Goal: Task Accomplishment & Management: Complete application form

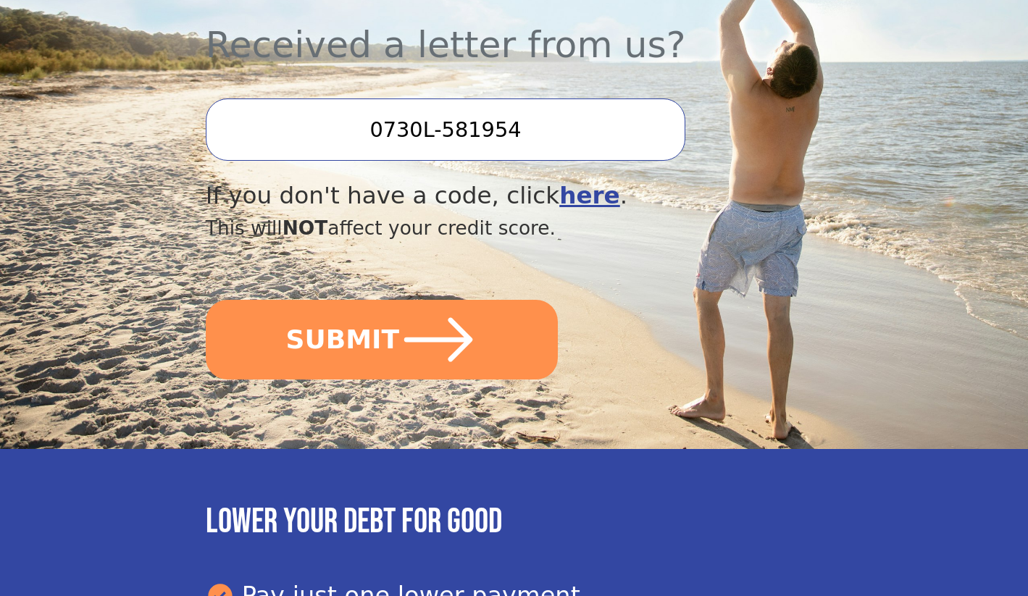
scroll to position [570, 0]
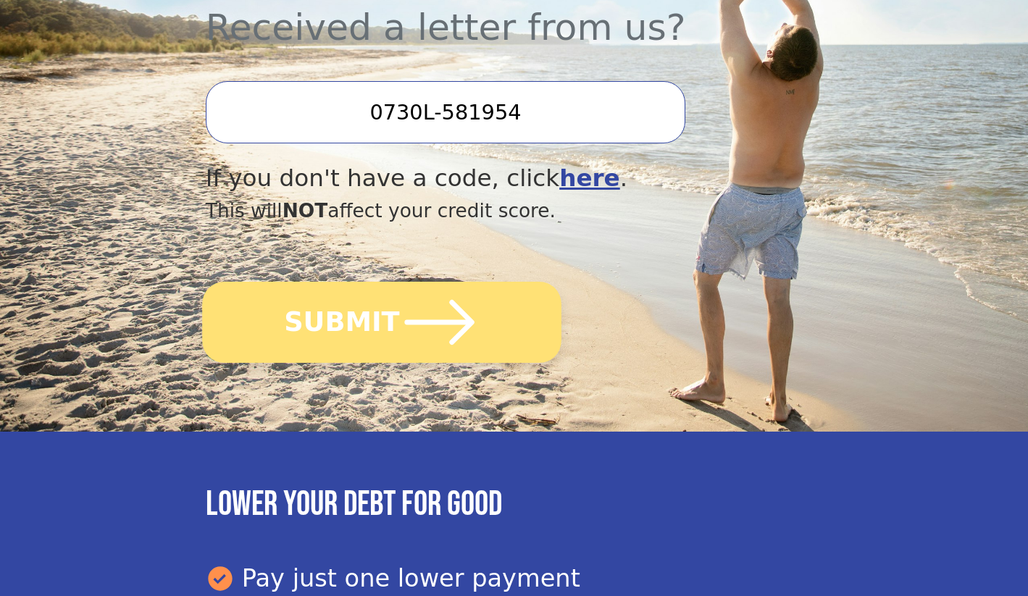
click at [318, 321] on button "SUBMIT" at bounding box center [381, 322] width 359 height 81
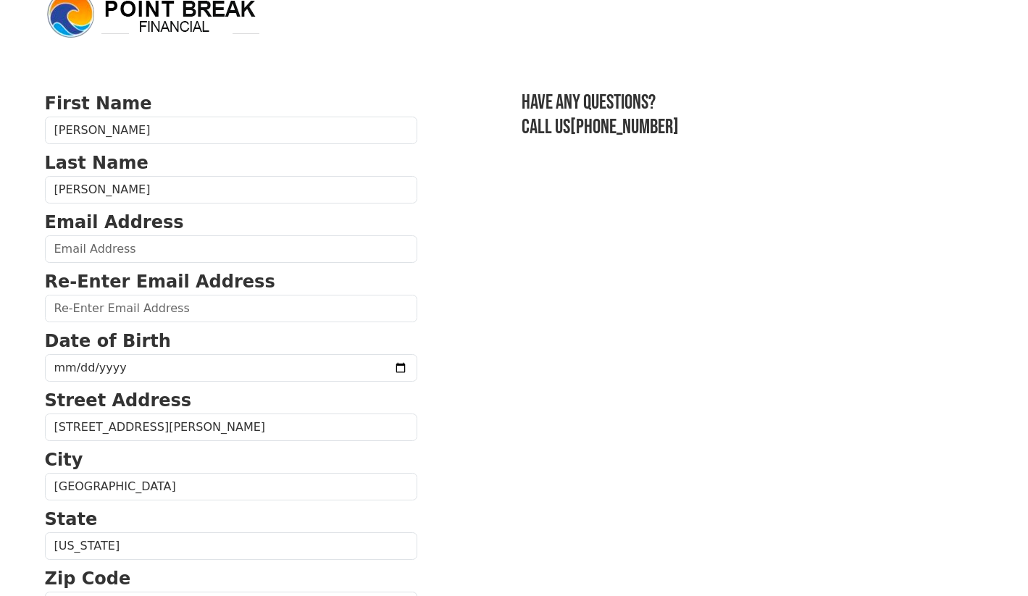
scroll to position [31, 0]
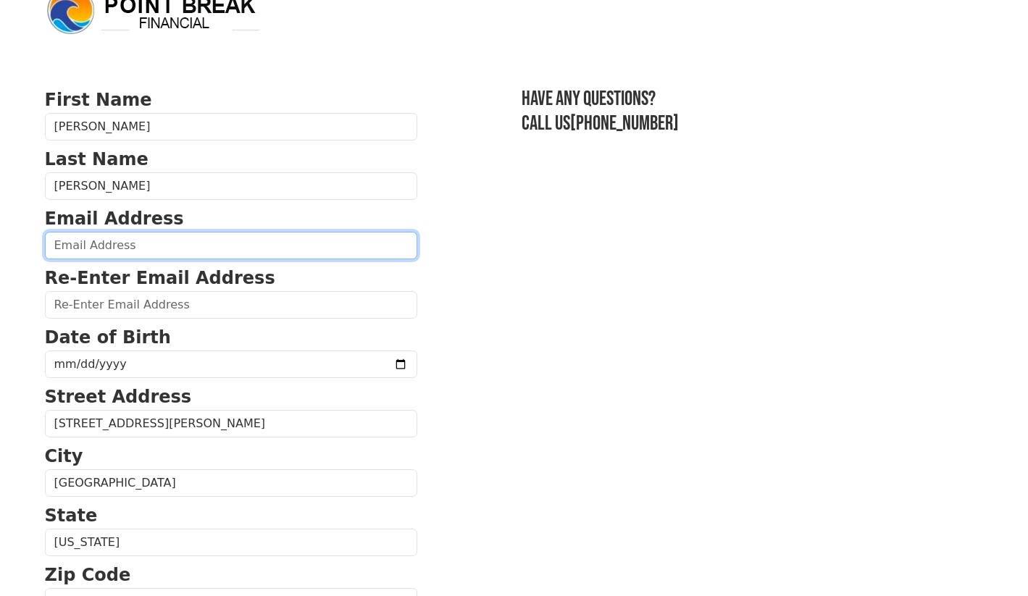
click at [318, 257] on input "email" at bounding box center [231, 246] width 373 height 28
type input "[EMAIL_ADDRESS][DOMAIN_NAME]"
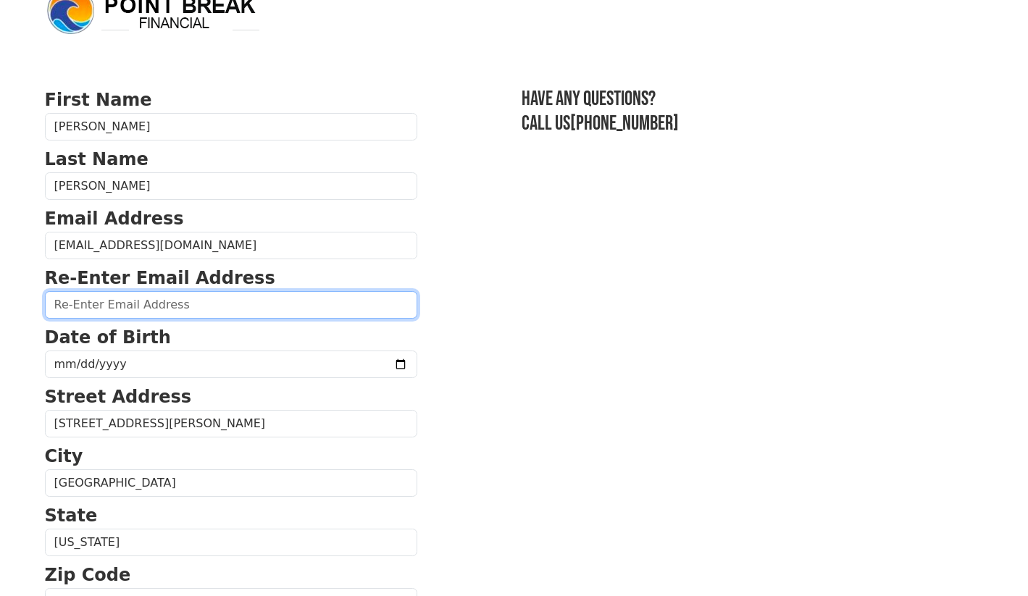
click at [278, 309] on input "email" at bounding box center [231, 305] width 373 height 28
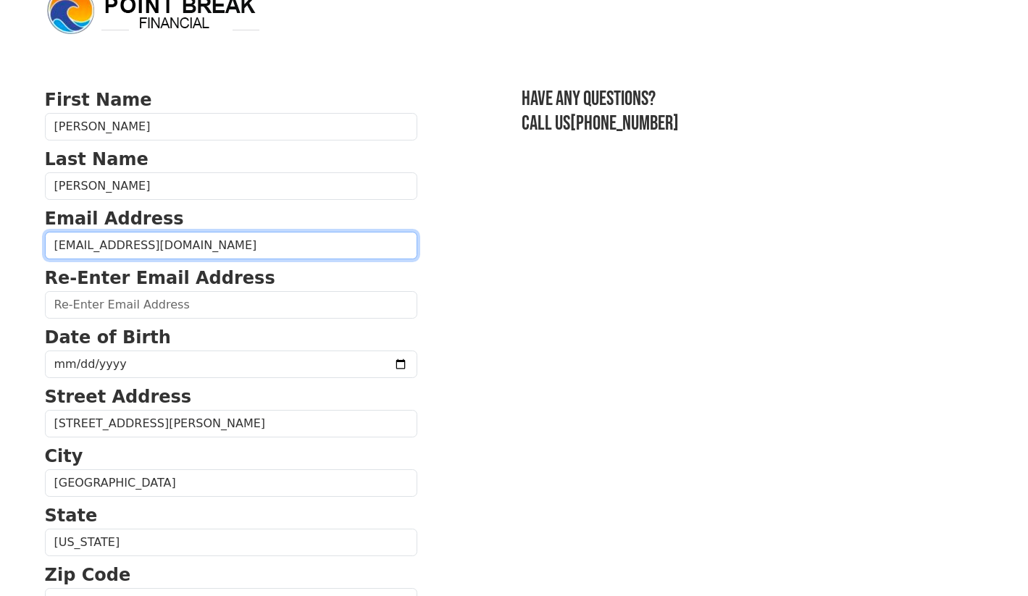
click at [271, 248] on input "[EMAIL_ADDRESS][DOMAIN_NAME]" at bounding box center [231, 246] width 373 height 28
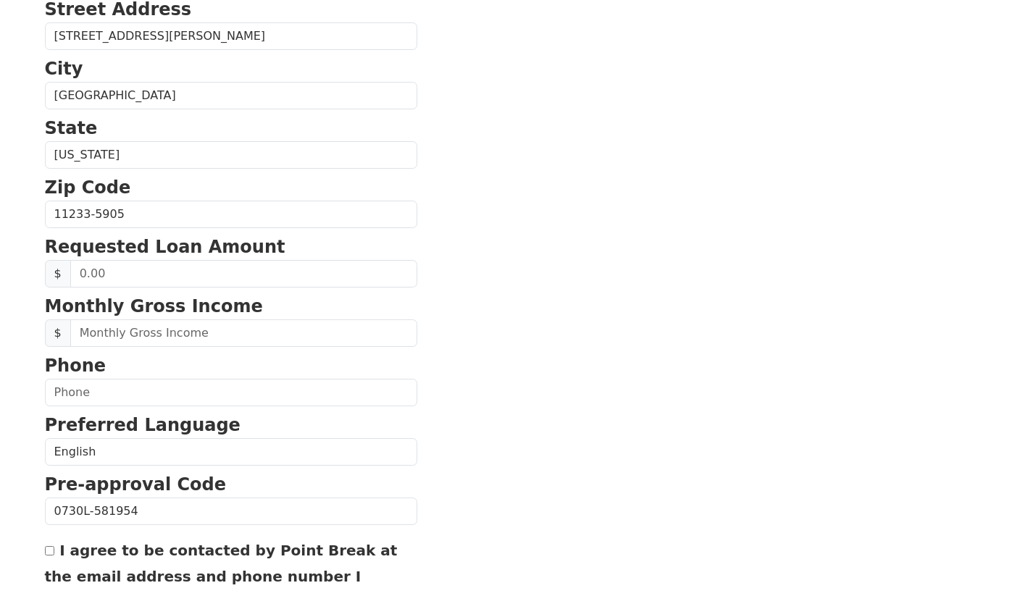
scroll to position [450, 0]
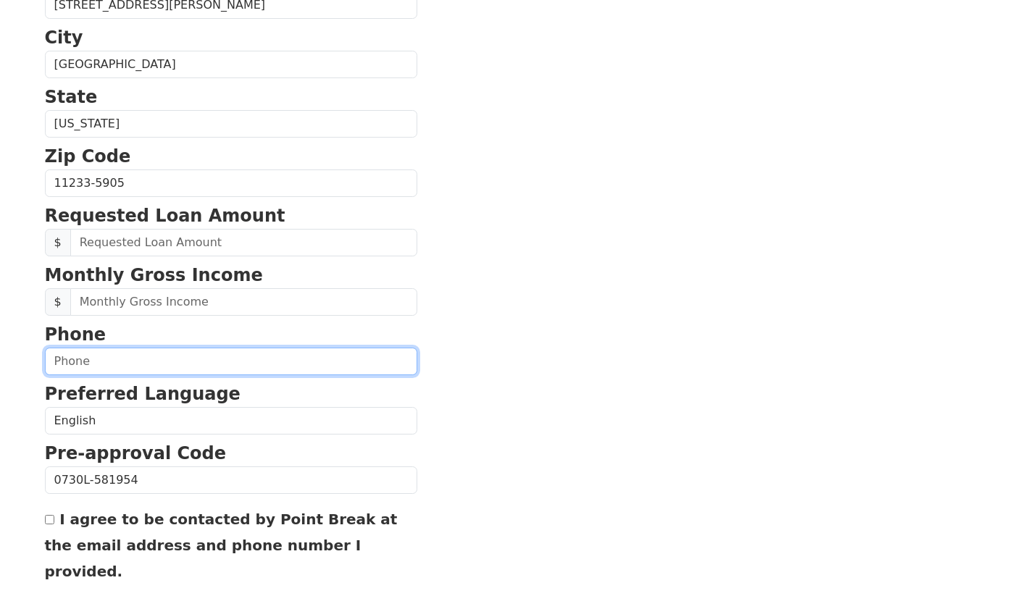
click at [122, 369] on input "text" at bounding box center [231, 362] width 373 height 28
paste input "[PHONE_NUMBER]"
type input "[PHONE_NUMBER]"
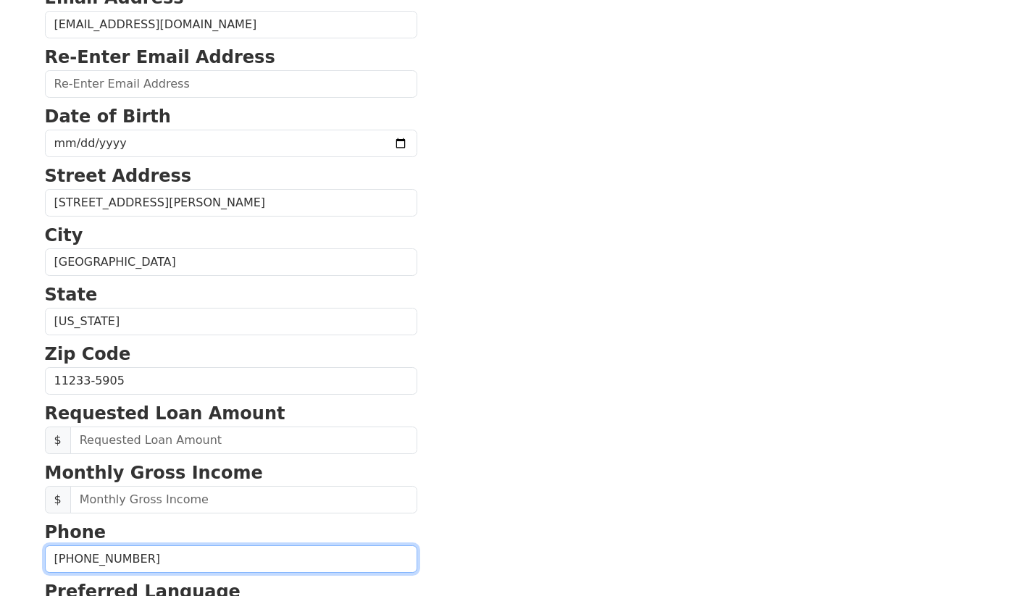
scroll to position [201, 0]
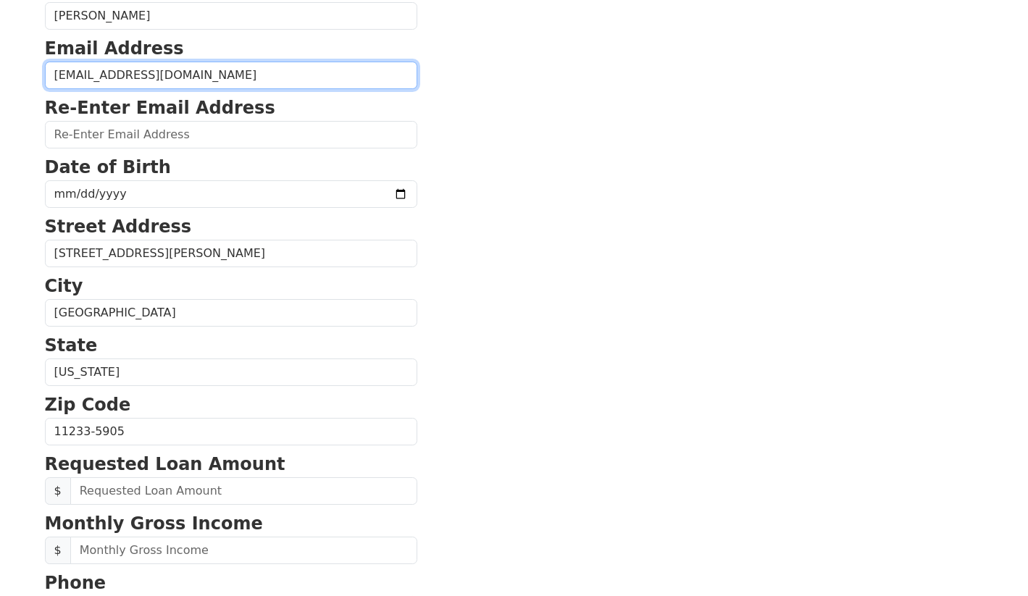
click at [186, 65] on input "[EMAIL_ADDRESS][DOMAIN_NAME]" at bounding box center [231, 76] width 373 height 28
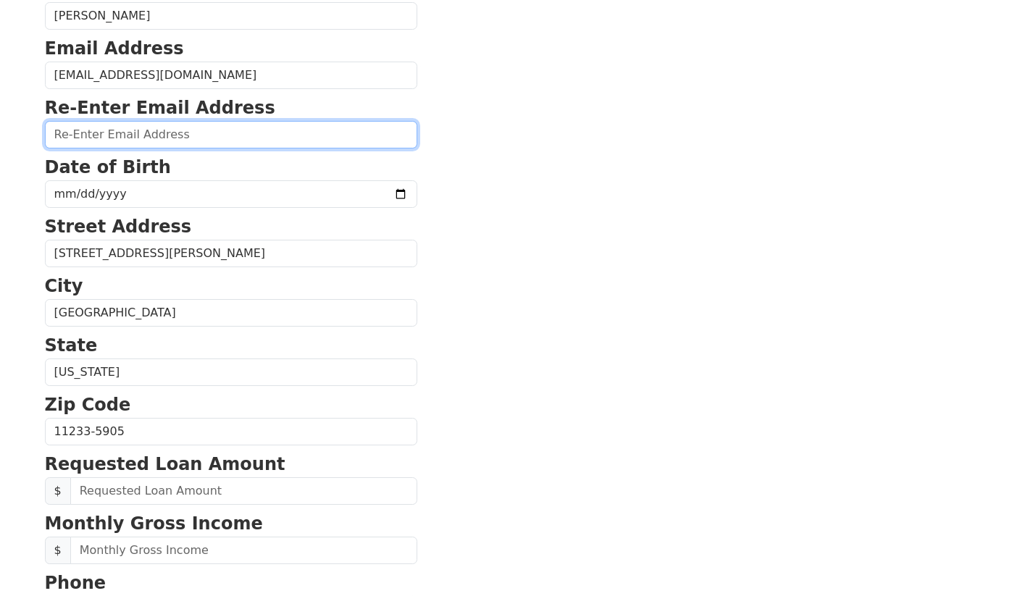
click at [167, 141] on input "email" at bounding box center [231, 135] width 373 height 28
paste input "[EMAIL_ADDRESS][DOMAIN_NAME]"
type input "[EMAIL_ADDRESS][DOMAIN_NAME]"
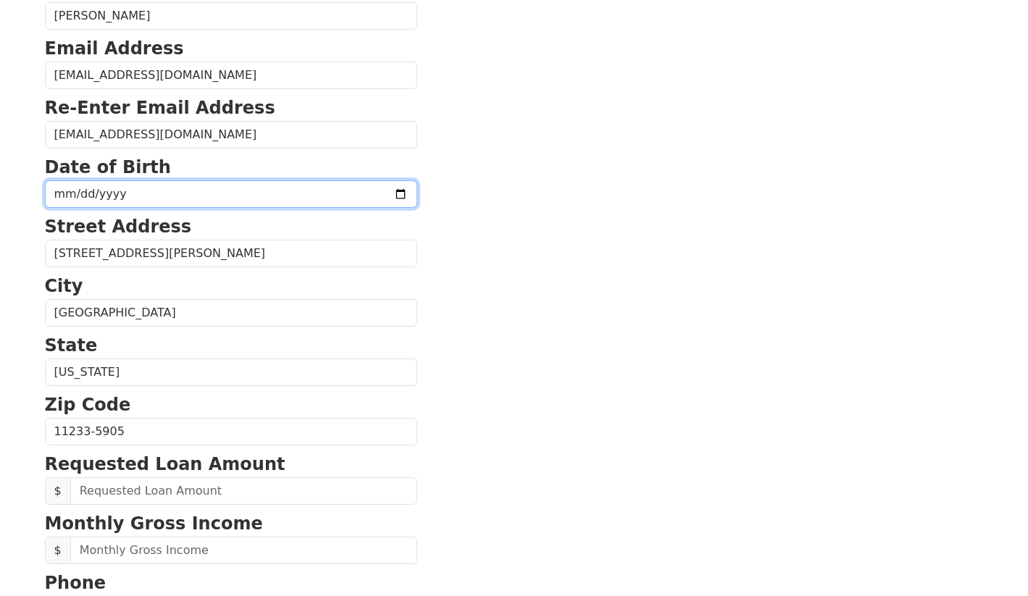
click at [159, 202] on input "date" at bounding box center [231, 194] width 373 height 28
type input "[DATE]"
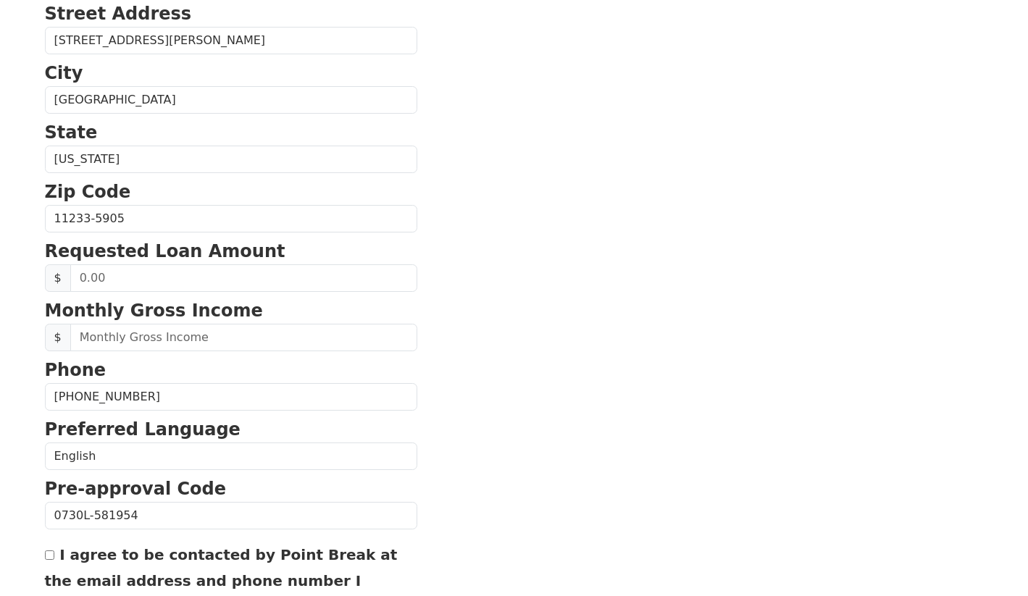
scroll to position [431, 0]
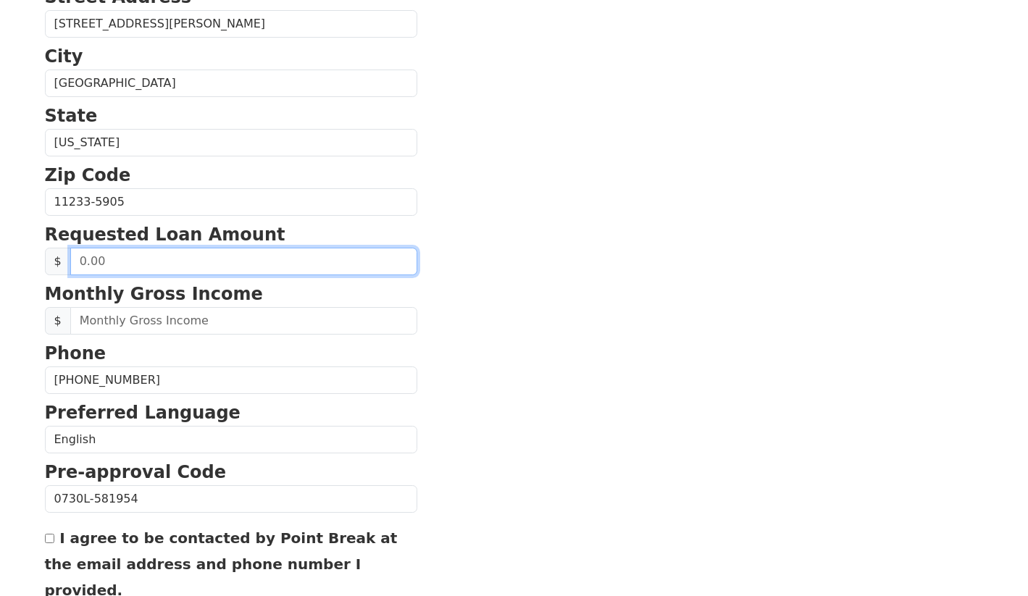
click at [136, 269] on input "text" at bounding box center [243, 262] width 347 height 28
type input "35,000.00"
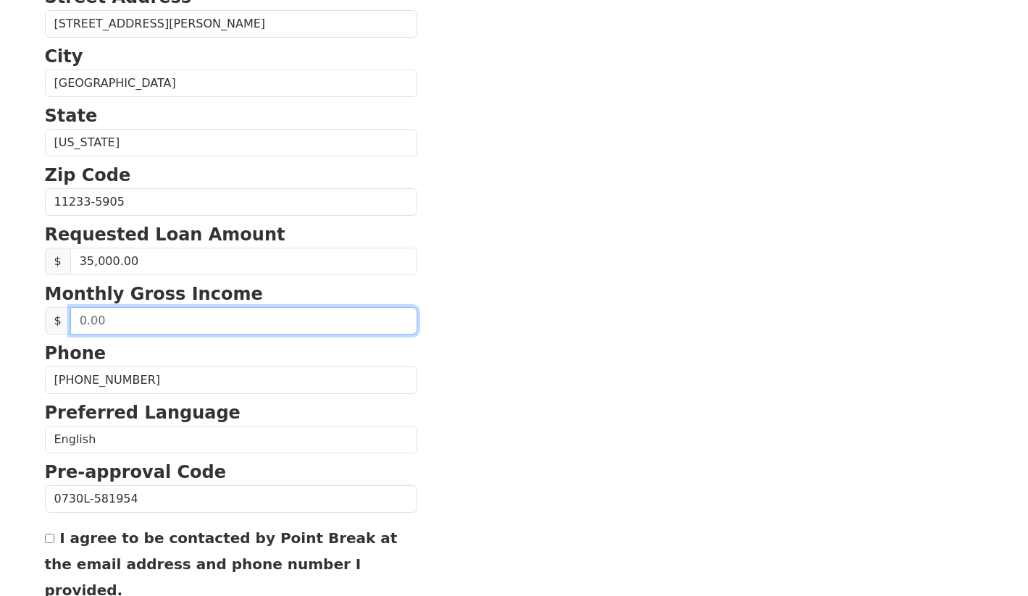
click at [114, 323] on input "text" at bounding box center [243, 321] width 347 height 28
type input "10,000.00"
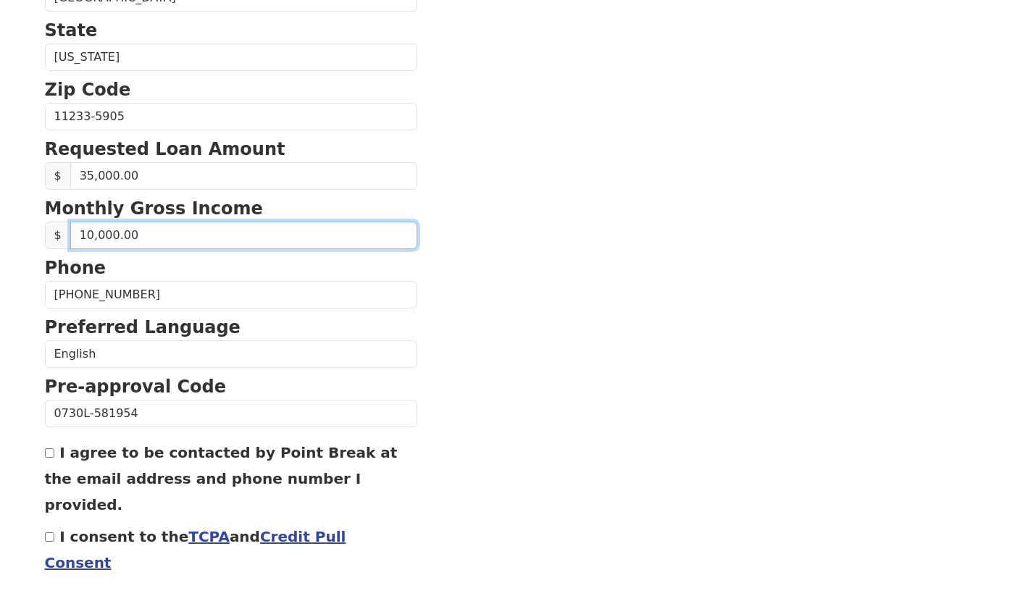
scroll to position [557, 0]
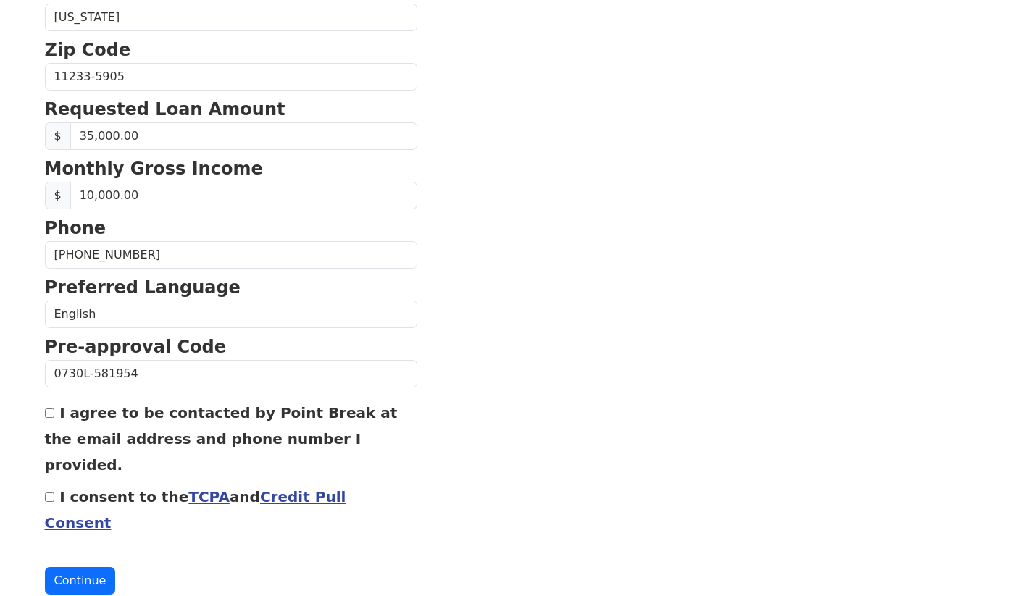
click at [49, 483] on div "I consent to the TCPA and Credit Pull Consent" at bounding box center [231, 509] width 373 height 52
click at [51, 493] on input "I consent to the TCPA and Credit Pull Consent" at bounding box center [49, 497] width 9 height 9
checkbox input "true"
click at [63, 567] on button "Continue" at bounding box center [80, 581] width 71 height 28
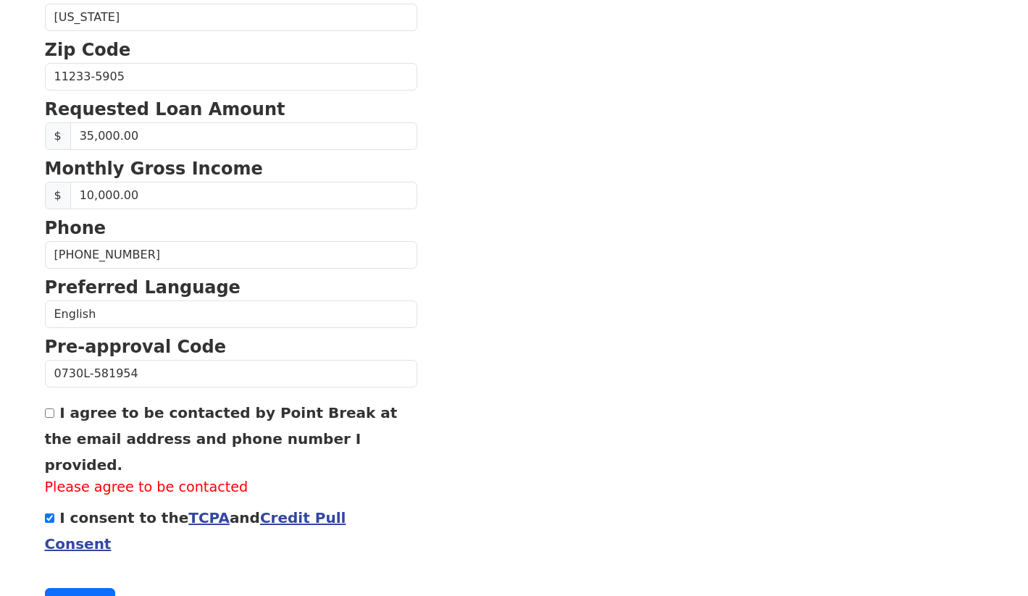
click at [51, 413] on input "I agree to be contacted by Point Break at the email address and phone number I …" at bounding box center [49, 413] width 9 height 9
checkbox input "true"
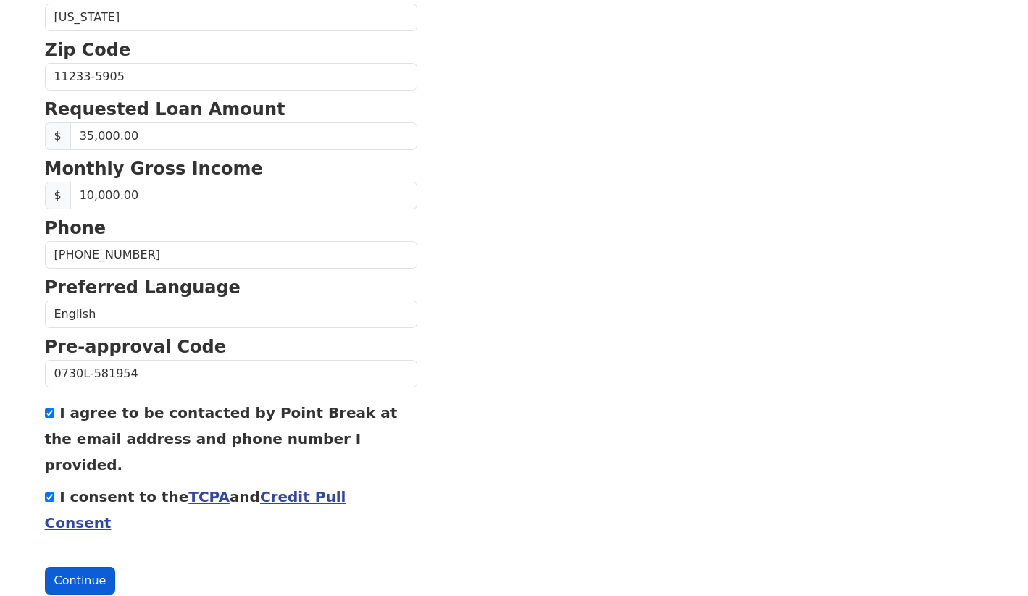
click at [84, 567] on button "Continue" at bounding box center [80, 581] width 71 height 28
